Goal: Task Accomplishment & Management: Use online tool/utility

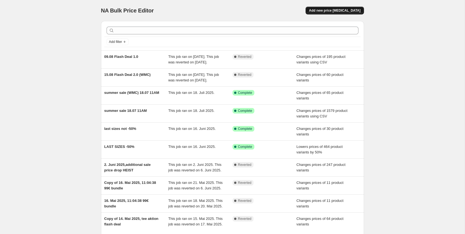
click at [346, 10] on span "Add new price change job" at bounding box center [334, 10] width 51 height 4
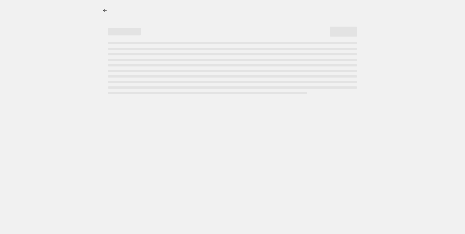
select select "percentage"
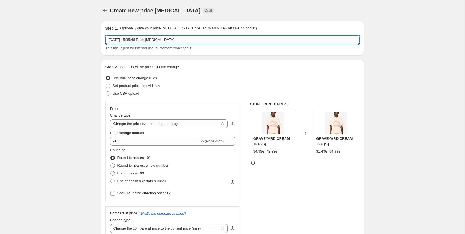
click at [202, 38] on input "26. Aug. 2025, 15:35:46 Price change job" at bounding box center [232, 39] width 254 height 9
type input "27.08 Flash Deal"
click at [136, 91] on span "Use CSV upload" at bounding box center [126, 94] width 27 height 6
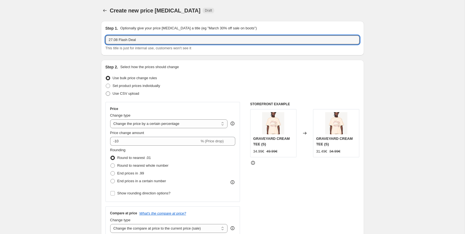
click at [106, 91] on input "Use CSV upload" at bounding box center [106, 91] width 0 height 0
radio input "true"
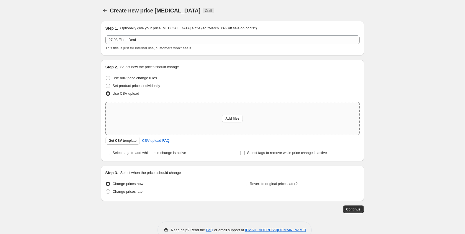
click at [218, 119] on div "Add files" at bounding box center [232, 118] width 253 height 33
type input "C:\fakepath\Summer Sale - Flash Sale 3.0 - Wednesday - 27-8-2025 - CLEAN CSV.csv"
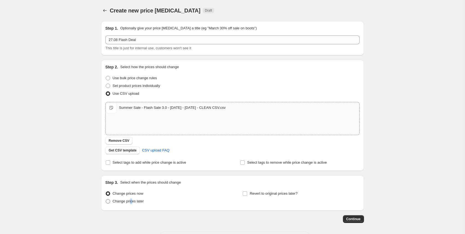
click at [132, 201] on span "Change prices later" at bounding box center [128, 201] width 31 height 4
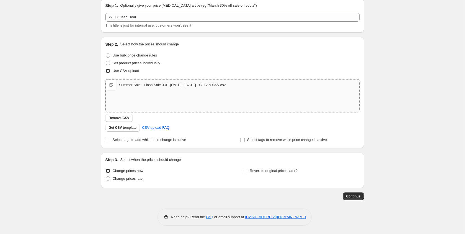
click at [128, 184] on div "Step 3. Select when the prices should change Change prices now Change prices la…" at bounding box center [232, 169] width 263 height 35
click at [128, 182] on label "Change prices later" at bounding box center [124, 179] width 38 height 8
click at [106, 177] on input "Change prices later" at bounding box center [106, 176] width 0 height 0
radio input "true"
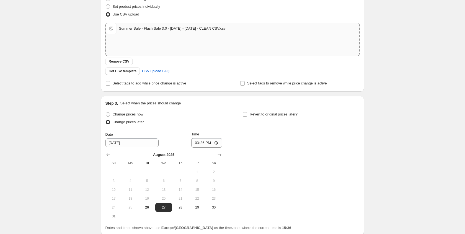
scroll to position [84, 0]
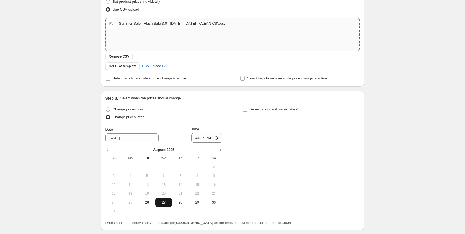
click at [160, 203] on span "27" at bounding box center [163, 202] width 12 height 4
click at [202, 138] on input "15:36" at bounding box center [206, 137] width 31 height 9
type input "12:00"
click at [266, 110] on span "Revert to original prices later?" at bounding box center [274, 109] width 48 height 4
click at [247, 110] on input "Revert to original prices later?" at bounding box center [245, 109] width 4 height 4
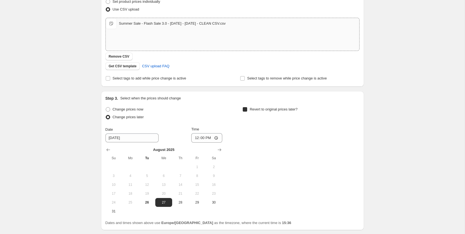
checkbox input "true"
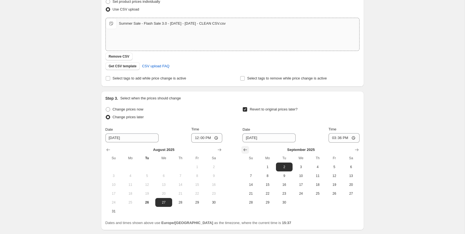
click at [248, 148] on button "Show previous month, August 2025" at bounding box center [245, 150] width 8 height 8
click at [302, 205] on button "27" at bounding box center [300, 202] width 17 height 9
type input "8/27/2025"
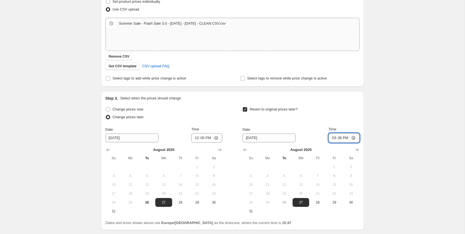
click at [340, 139] on input "15:36" at bounding box center [343, 137] width 31 height 9
type input "23:36"
click at [248, 207] on button "31" at bounding box center [250, 211] width 17 height 9
type input "8/31/2025"
click at [346, 137] on input "23:36" at bounding box center [343, 137] width 31 height 9
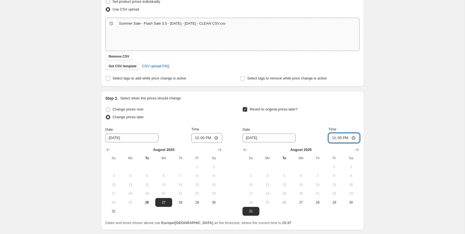
type input "23:59"
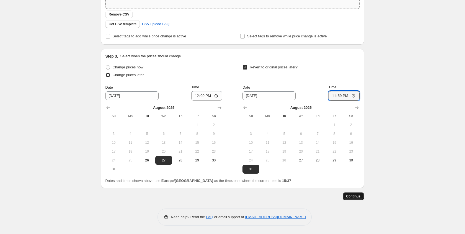
click at [353, 194] on button "Continue" at bounding box center [353, 196] width 21 height 8
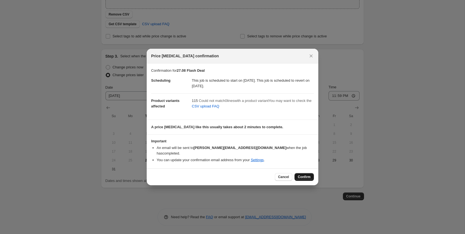
click at [302, 175] on span "Confirm" at bounding box center [304, 177] width 13 height 4
type input "27.08 Flash Deal"
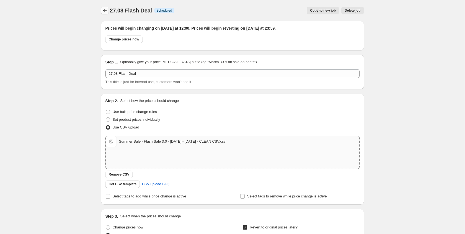
click at [103, 11] on icon "Price change jobs" at bounding box center [105, 11] width 6 height 6
